Goal: Information Seeking & Learning: Learn about a topic

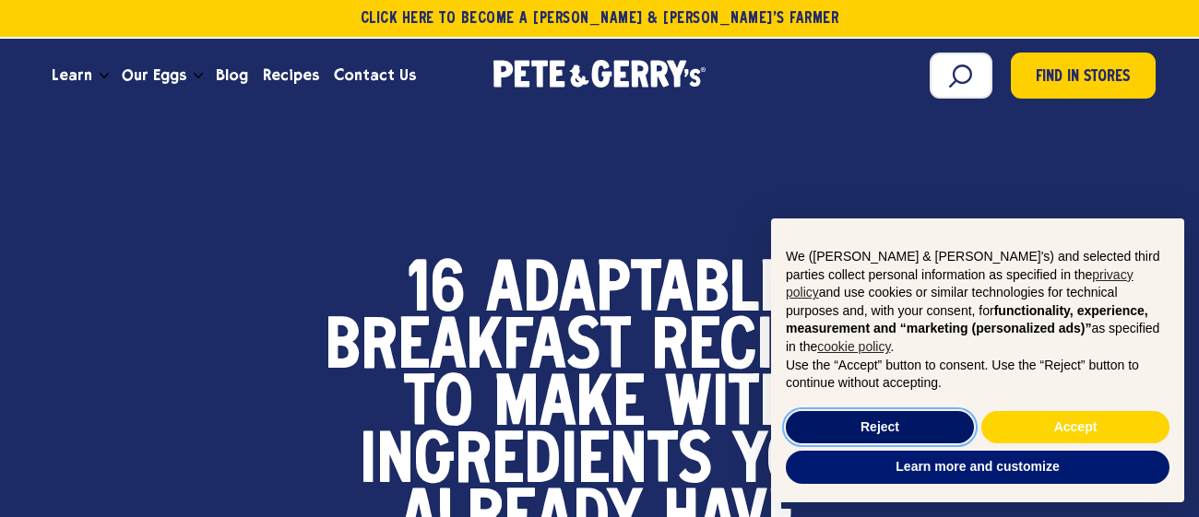
click at [907, 421] on button "Reject" at bounding box center [880, 427] width 188 height 33
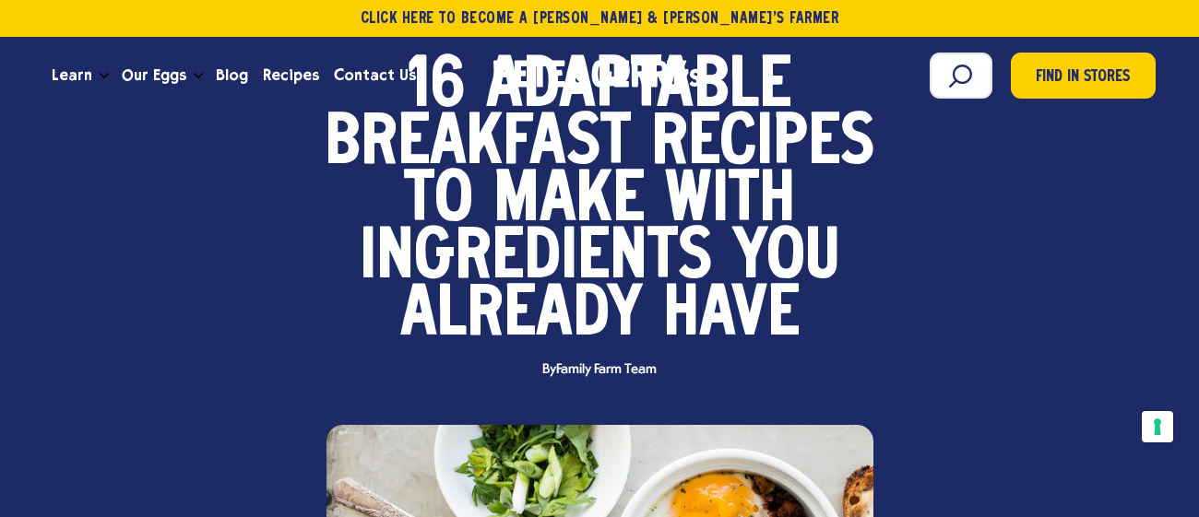
scroll to position [236, 0]
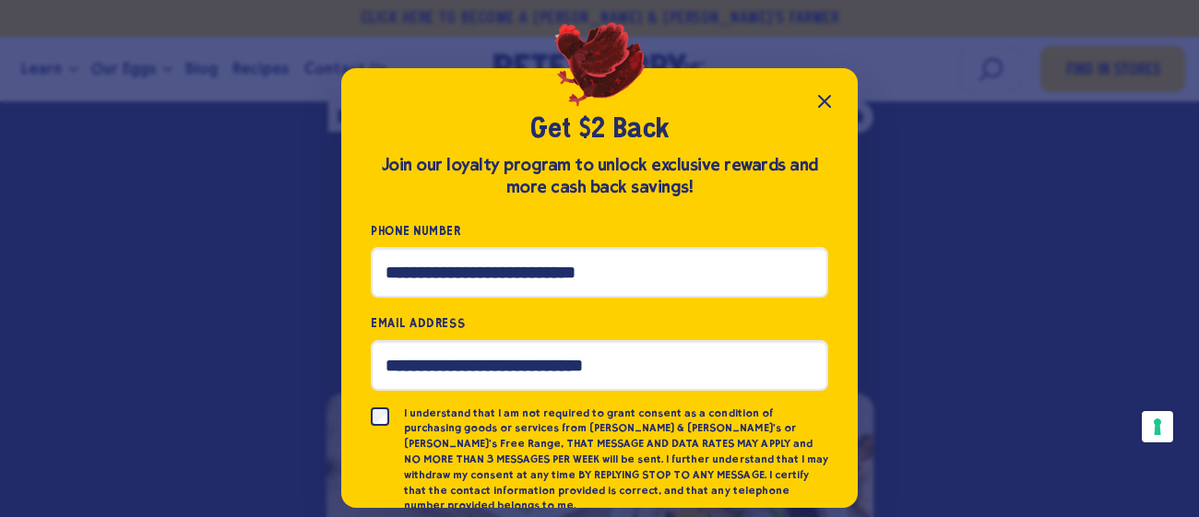
click at [827, 98] on icon "Close popup" at bounding box center [824, 101] width 11 height 11
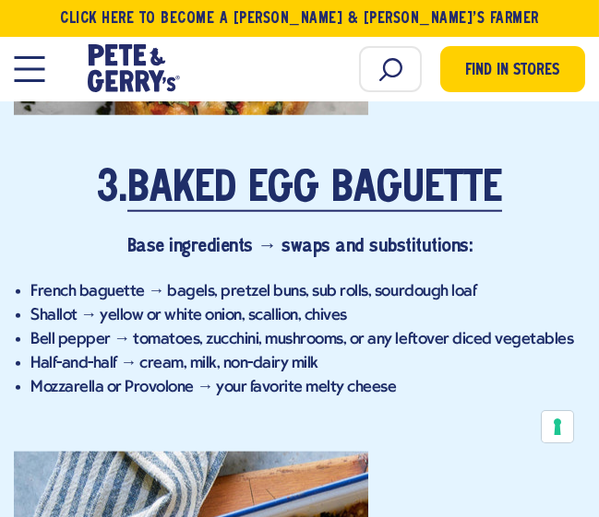
scroll to position [3547, 0]
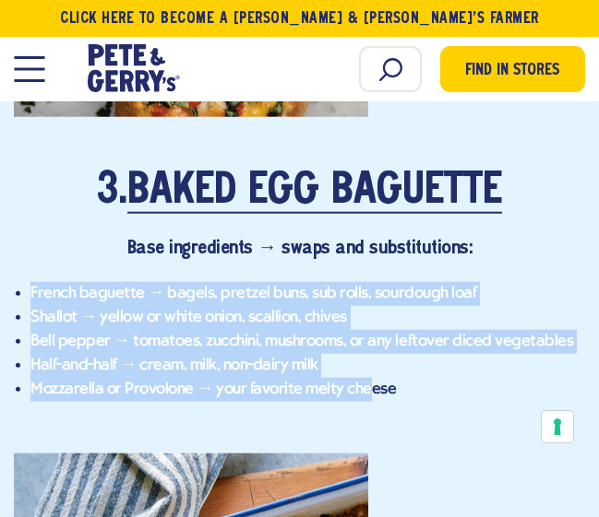
drag, startPoint x: 25, startPoint y: 287, endPoint x: 365, endPoint y: 401, distance: 359.1
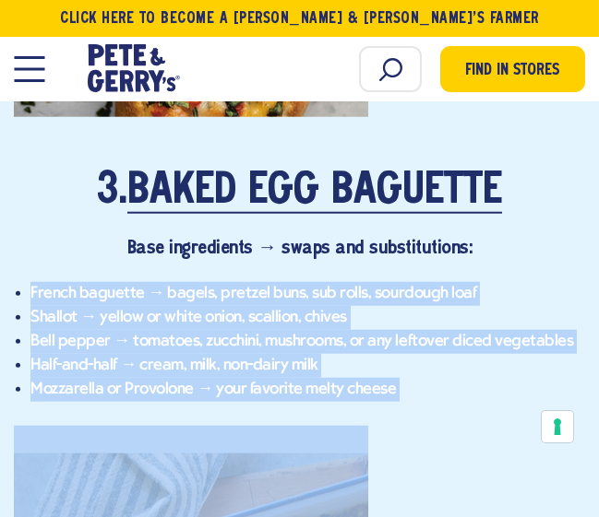
drag, startPoint x: 27, startPoint y: 288, endPoint x: 368, endPoint y: 417, distance: 364.9
copy div "French baguette → bagels, pretzel buns, sub rolls, sourdough loaf Shallot → yel…"
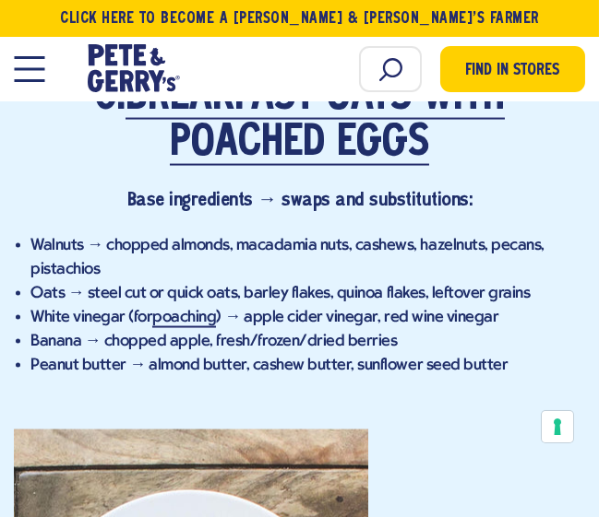
scroll to position [5434, 0]
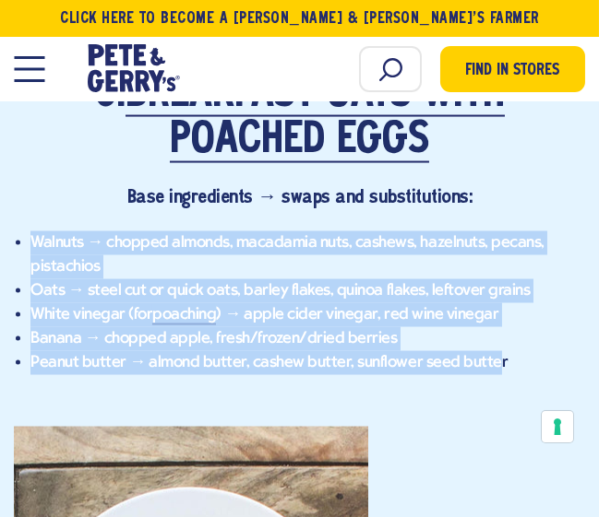
drag, startPoint x: 30, startPoint y: 236, endPoint x: 487, endPoint y: 363, distance: 474.9
click at [487, 363] on ul "Walnuts → chopped almonds, macadamia nuts, cashews, hazelnuts, pecans, pistachi…" at bounding box center [299, 304] width 571 height 144
click at [160, 307] on link "poaching" at bounding box center [184, 315] width 64 height 19
click at [29, 241] on ul "Walnuts → chopped almonds, macadamia nuts, cashews, hazelnuts, pecans, pistachi…" at bounding box center [299, 304] width 571 height 144
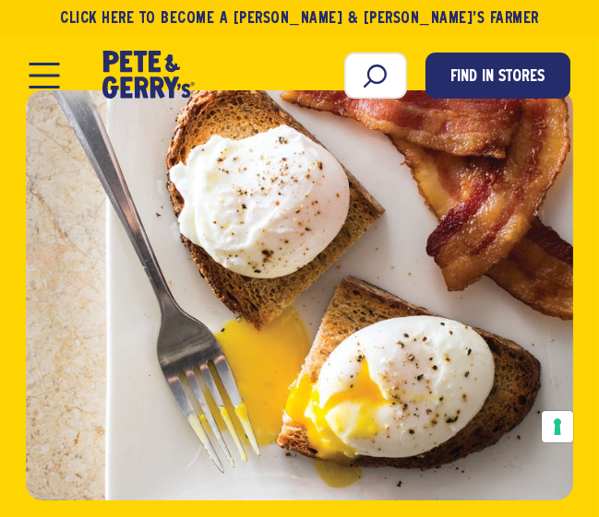
scroll to position [164, 0]
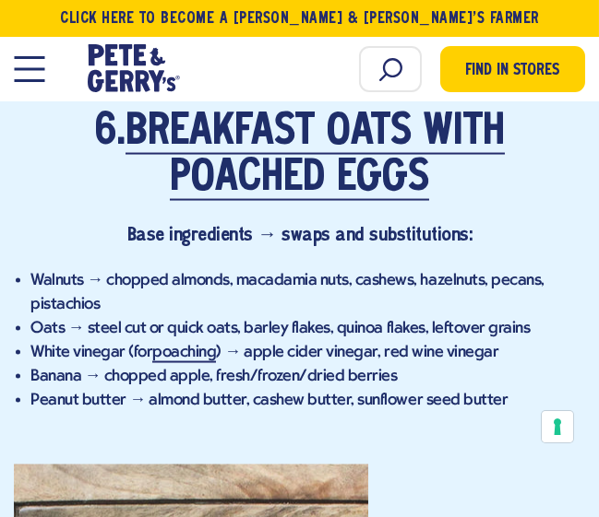
scroll to position [5405, 0]
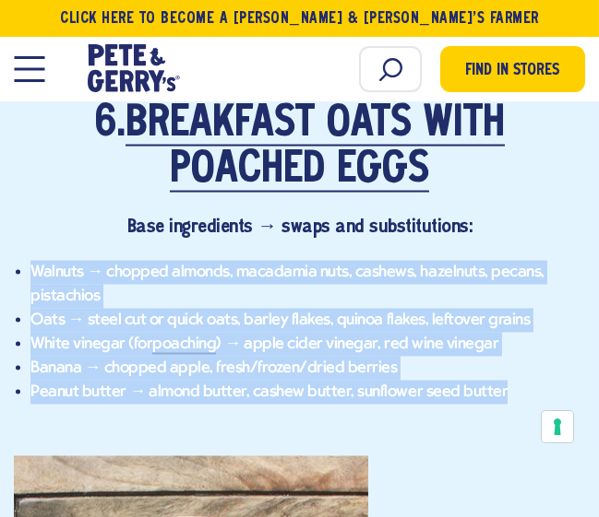
drag, startPoint x: 30, startPoint y: 268, endPoint x: 500, endPoint y: 401, distance: 488.8
click at [500, 401] on ul "Walnuts → chopped almonds, macadamia nuts, cashews, hazelnuts, pecans, pistachi…" at bounding box center [299, 333] width 571 height 144
copy ul "Walnuts → chopped almonds, macadamia nuts, cashews, hazelnuts, pecans, pistachi…"
